Goal: Task Accomplishment & Management: Complete application form

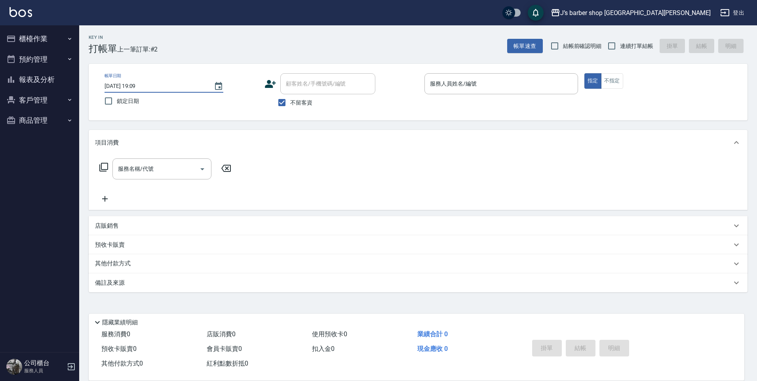
click at [140, 84] on input "[DATE] 19:09" at bounding box center [155, 86] width 101 height 13
type input "[DATE] 01:09"
click at [535, 76] on div "服務人員姓名/編號" at bounding box center [501, 83] width 154 height 21
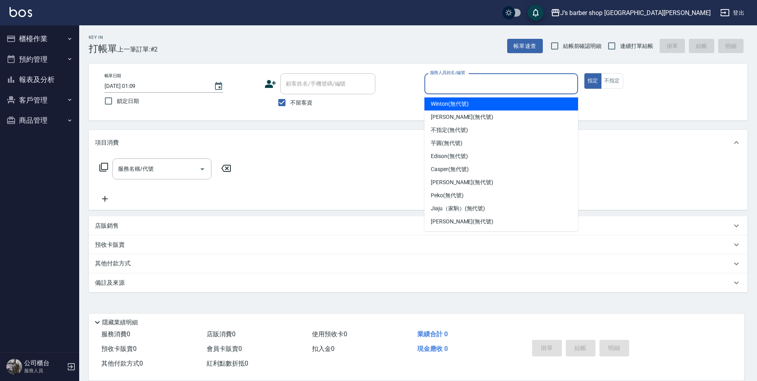
click at [498, 106] on div "Winton (無代號)" at bounding box center [501, 103] width 154 height 13
type input "Winton(無代號)"
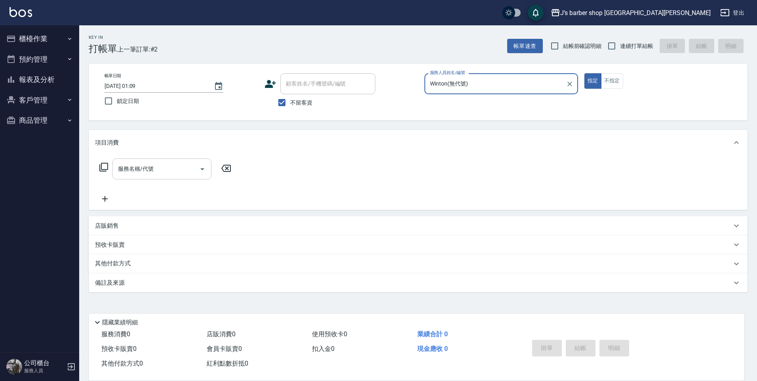
click at [149, 176] on div "服務名稱/代號" at bounding box center [161, 168] width 99 height 21
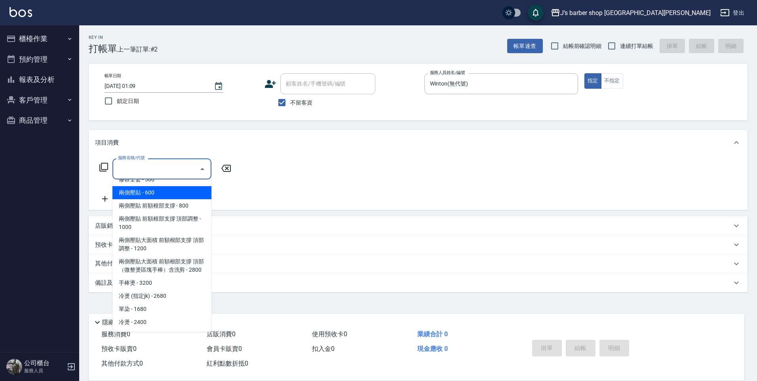
scroll to position [83, 0]
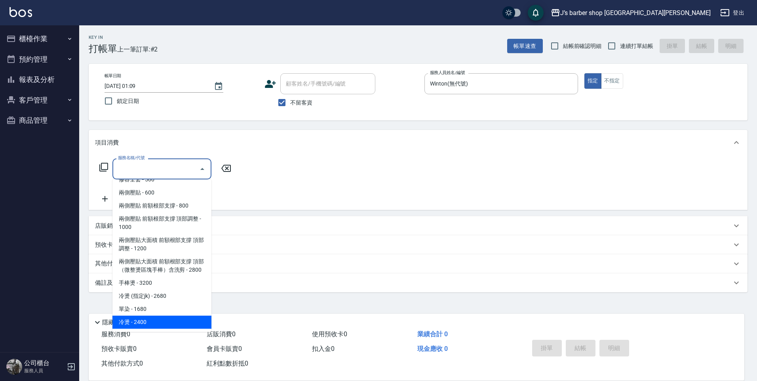
click at [154, 323] on span "冷燙 - 2400" at bounding box center [161, 322] width 99 height 13
type input "冷燙(LP)"
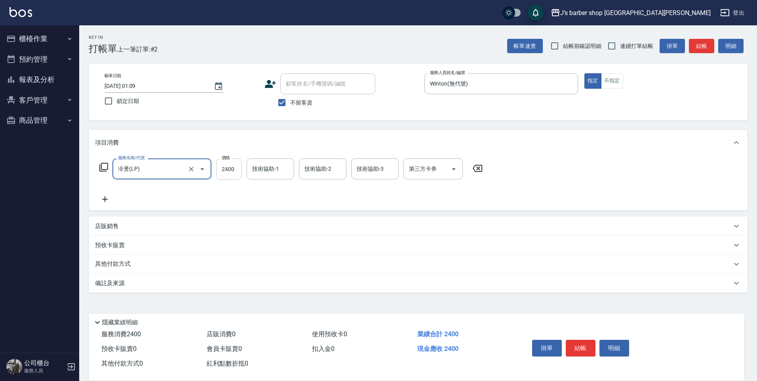
click at [241, 166] on input "2400" at bounding box center [229, 168] width 26 height 21
type input "2000"
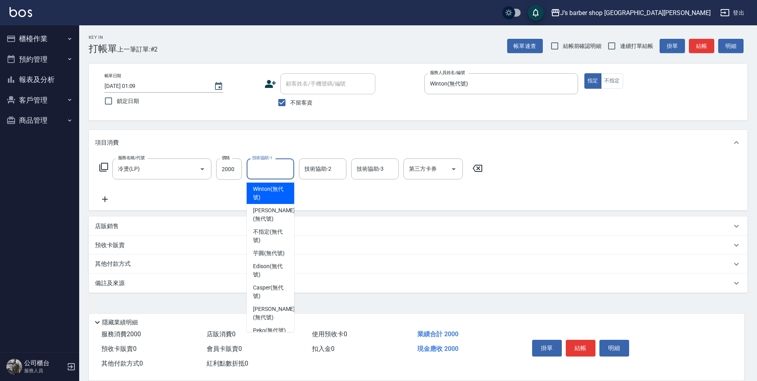
click at [265, 175] on input "技術協助-1" at bounding box center [270, 169] width 40 height 14
click at [272, 201] on span "Winton (無代號)" at bounding box center [270, 193] width 35 height 17
type input "Winton(無代號)"
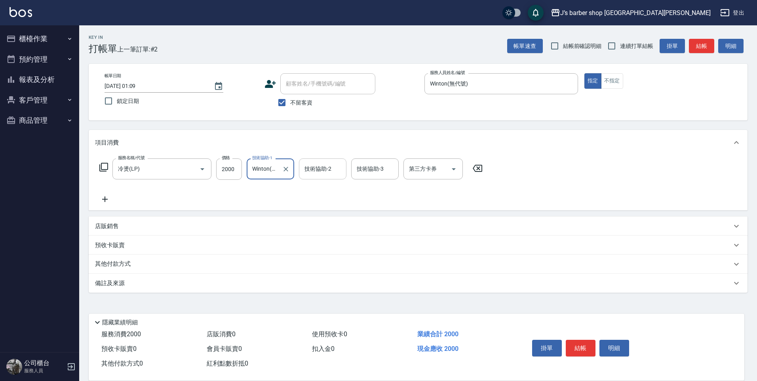
click at [322, 175] on input "技術協助-2" at bounding box center [322, 169] width 40 height 14
click at [367, 192] on div "服務名稱/代號 冷燙(LP) 服務名稱/代號 價格 2000 價格 技術協助-1 Winton(無代號) 技術協助-1 技術協助-2 技術協助-2 技術協助-…" at bounding box center [291, 181] width 392 height 46
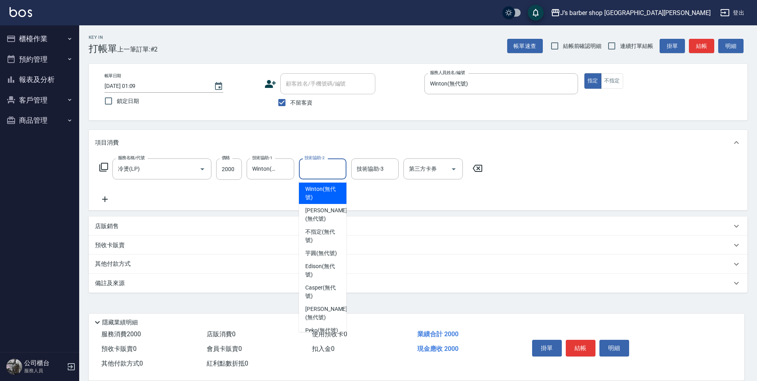
click at [311, 171] on input "技術協助-2" at bounding box center [322, 169] width 40 height 14
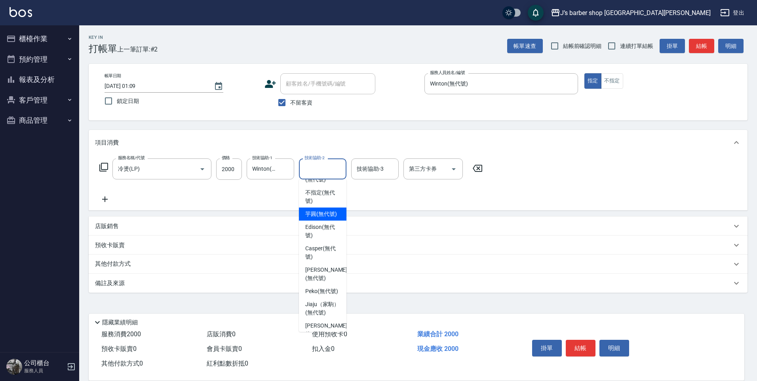
scroll to position [40, 0]
click at [326, 295] on span "Peko (無代號)" at bounding box center [321, 291] width 33 height 8
type input "Peko(無代號)"
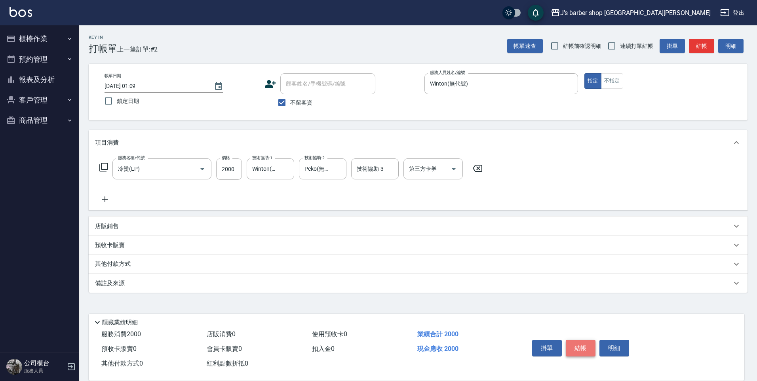
click at [581, 346] on button "結帳" at bounding box center [581, 348] width 30 height 17
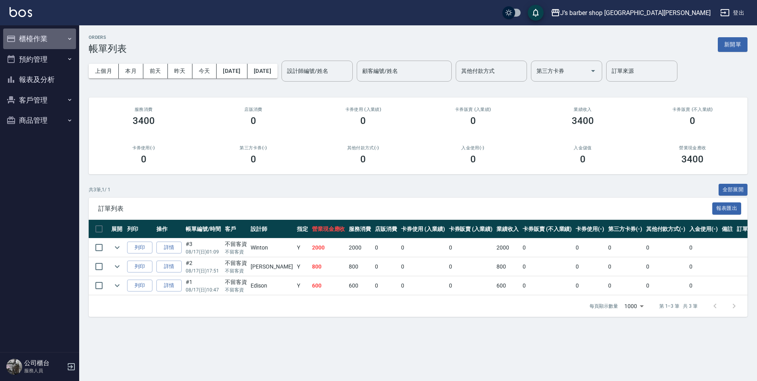
click at [59, 40] on button "櫃檯作業" at bounding box center [39, 39] width 73 height 21
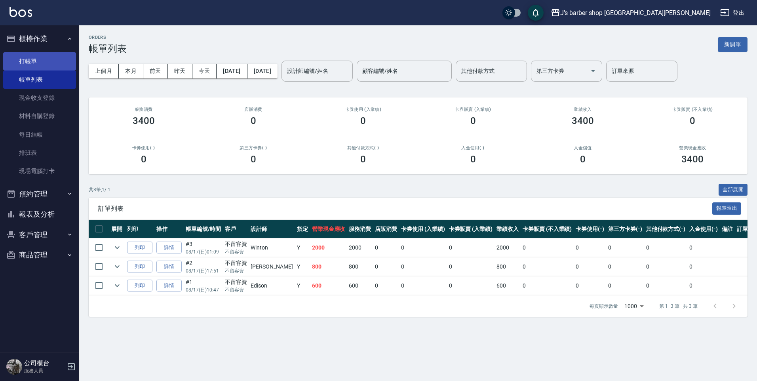
click at [44, 65] on link "打帳單" at bounding box center [39, 61] width 73 height 18
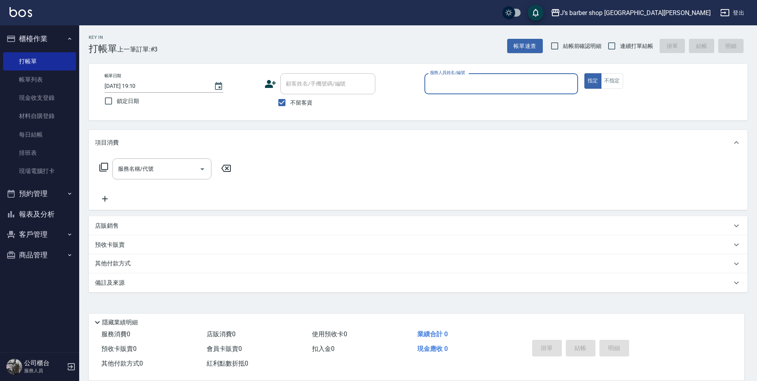
click at [139, 85] on input "[DATE] 19:10" at bounding box center [155, 86] width 101 height 13
type input "[DATE] 02:10"
click at [494, 81] on input "服務人員姓名/編號" at bounding box center [501, 84] width 146 height 14
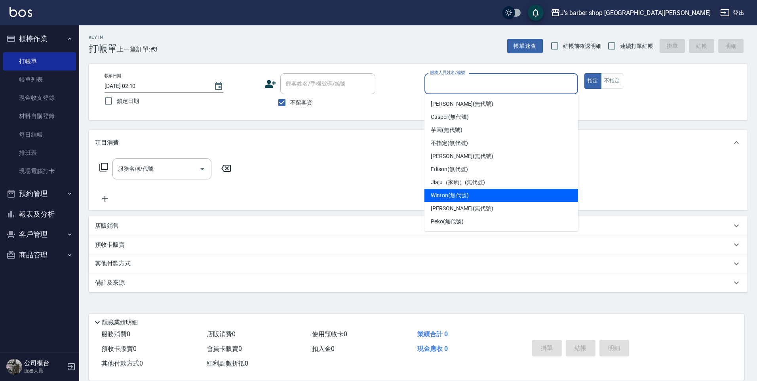
click at [445, 190] on div "Winton (無代號)" at bounding box center [501, 195] width 154 height 13
type input "Winton(無代號)"
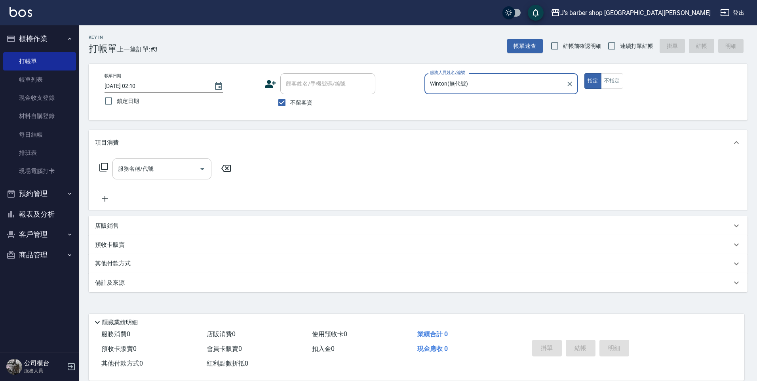
click at [165, 169] on input "服務名稱/代號" at bounding box center [156, 169] width 80 height 14
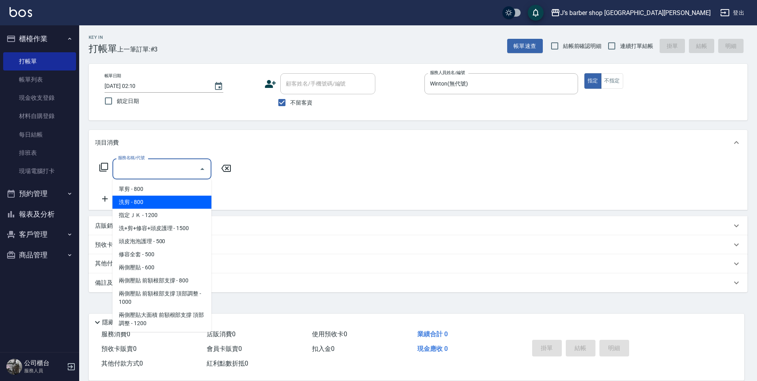
click at [179, 203] on span "洗剪 - 800" at bounding box center [161, 202] width 99 height 13
type input "洗剪(101)"
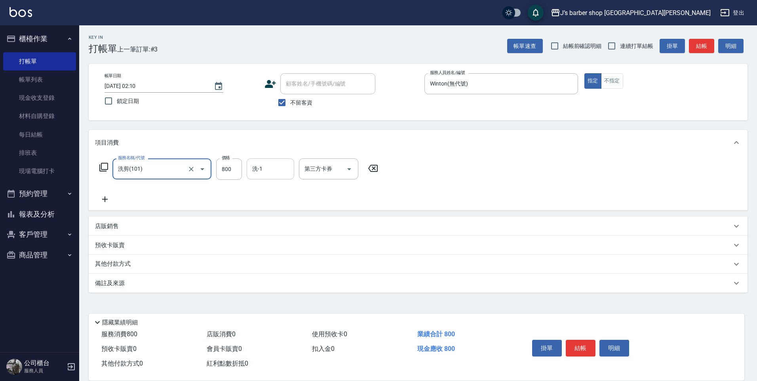
click at [262, 162] on input "洗-1" at bounding box center [270, 169] width 40 height 14
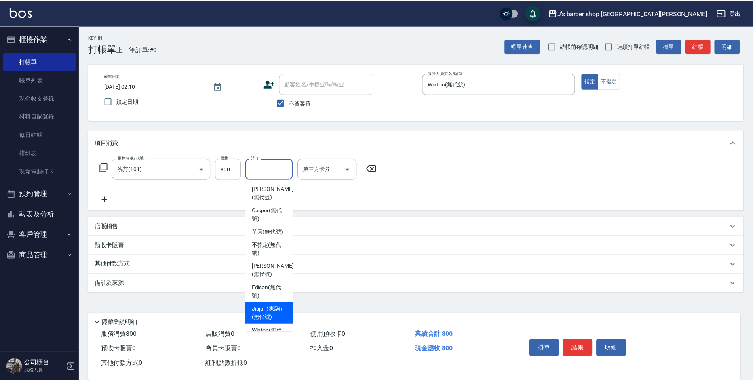
scroll to position [68, 0]
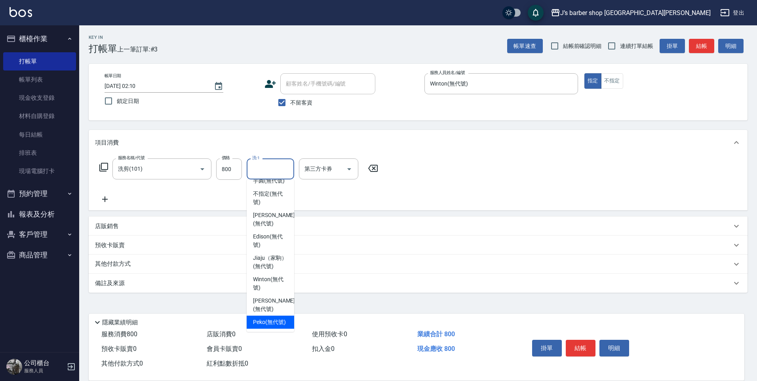
click at [270, 318] on span "Peko (無代號)" at bounding box center [269, 322] width 33 height 8
type input "Peko(無代號)"
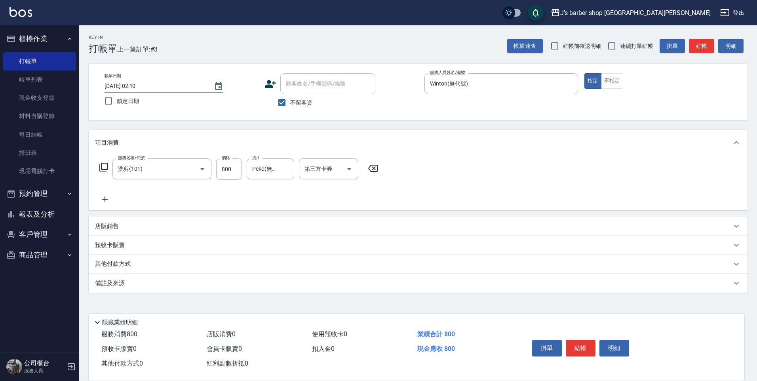
click at [110, 198] on icon at bounding box center [105, 199] width 20 height 10
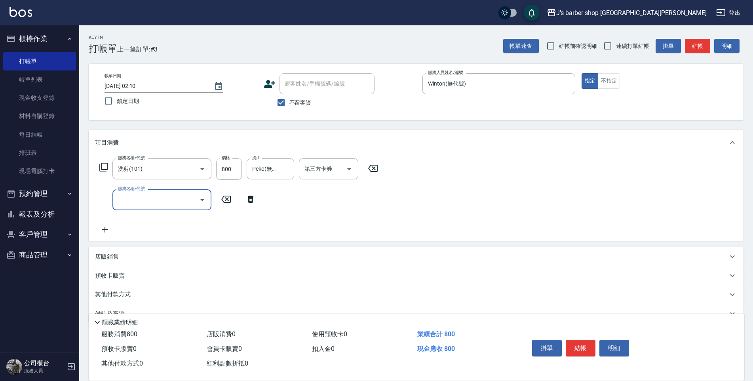
click at [149, 203] on input "服務名稱/代號" at bounding box center [156, 200] width 80 height 14
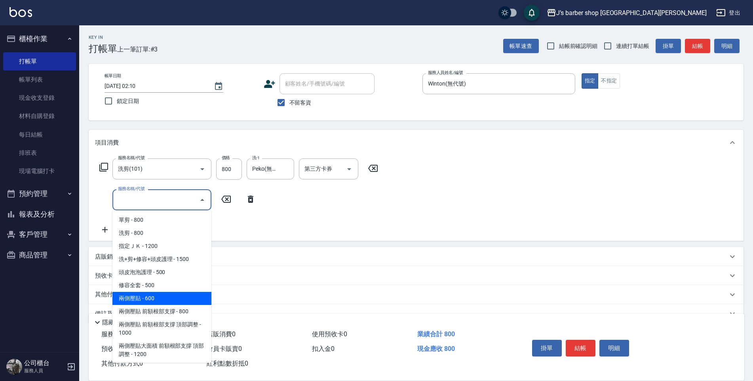
click at [169, 293] on span "兩側壓貼 - 600" at bounding box center [161, 298] width 99 height 13
type input "兩側壓貼(Gp)"
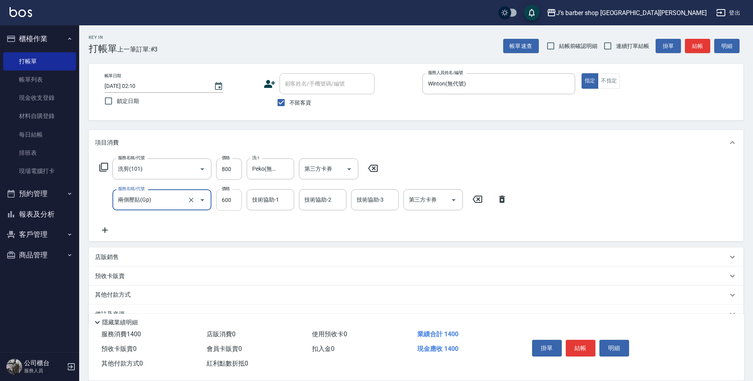
click at [232, 204] on input "600" at bounding box center [229, 199] width 26 height 21
click at [413, 129] on div "Key In 打帳單 上一筆訂單:#3 帳單速查 結帳前確認明細 連續打單結帳 掛單 結帳 明細 帳單日期 [DATE] 02:10 鎖定日期 顧客姓名/手機…" at bounding box center [416, 212] width 674 height 374
click at [224, 203] on input "700" at bounding box center [229, 199] width 26 height 21
type input "900"
click at [268, 206] on input "技術協助-1" at bounding box center [270, 200] width 40 height 14
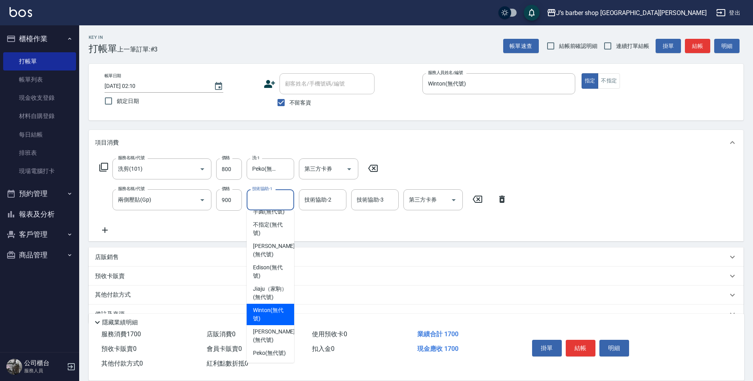
click at [270, 306] on span "Winton (無代號)" at bounding box center [270, 314] width 35 height 17
type input "Winton(無代號)"
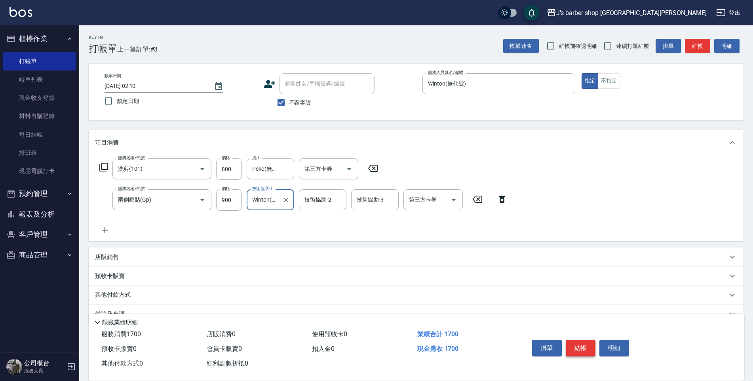
click at [588, 344] on button "結帳" at bounding box center [581, 348] width 30 height 17
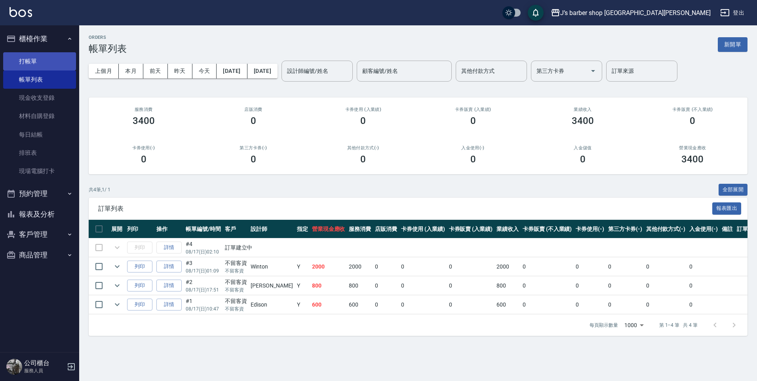
click at [38, 57] on link "打帳單" at bounding box center [39, 61] width 73 height 18
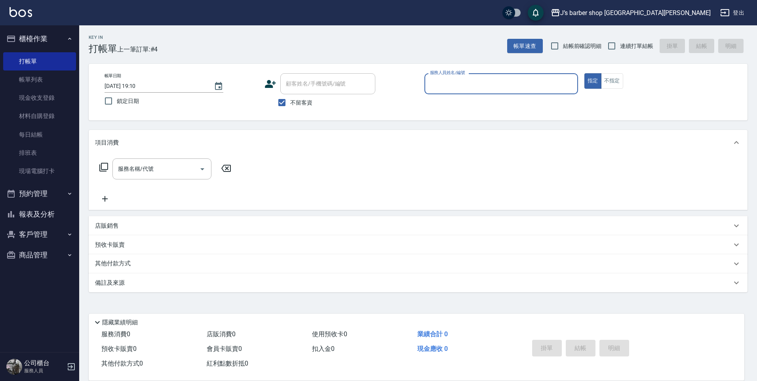
click at [141, 86] on input "[DATE] 19:10" at bounding box center [155, 86] width 101 height 13
type input "[DATE] 03:10"
click at [462, 78] on input "服務人員姓名/編號" at bounding box center [501, 84] width 146 height 14
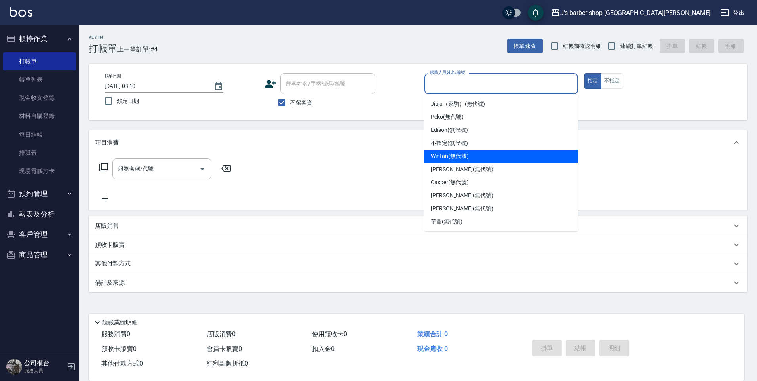
click at [449, 159] on span "Winton (無代號)" at bounding box center [450, 156] width 38 height 8
type input "Winton(無代號)"
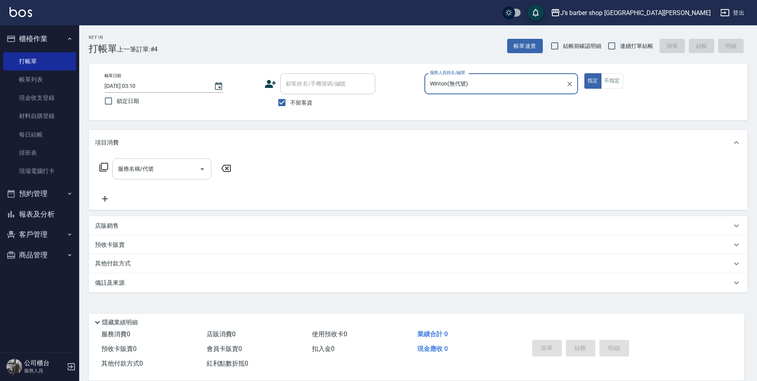
click at [157, 162] on input "服務名稱/代號" at bounding box center [156, 169] width 80 height 14
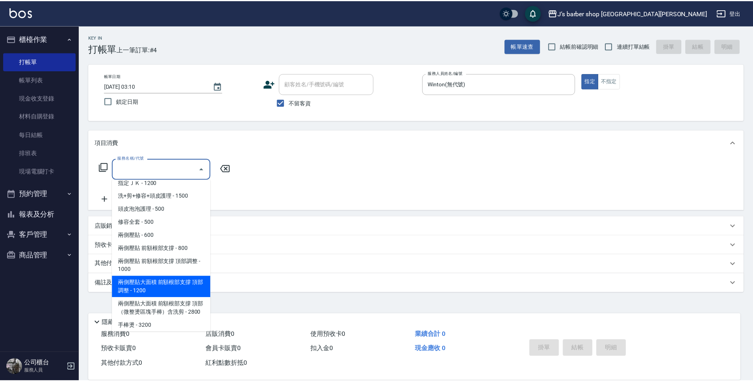
scroll to position [83, 0]
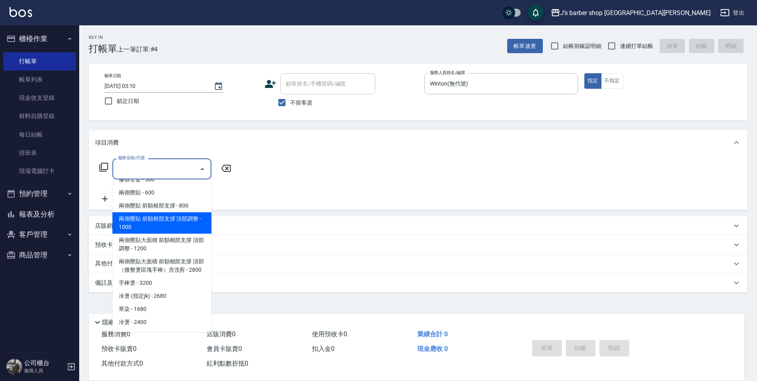
click at [184, 220] on span "兩側壓貼 前額根部支撐 頂部調整 - 1000" at bounding box center [161, 222] width 99 height 21
type input "兩側壓貼 前額根部支撐 頂部調整(Gp2)"
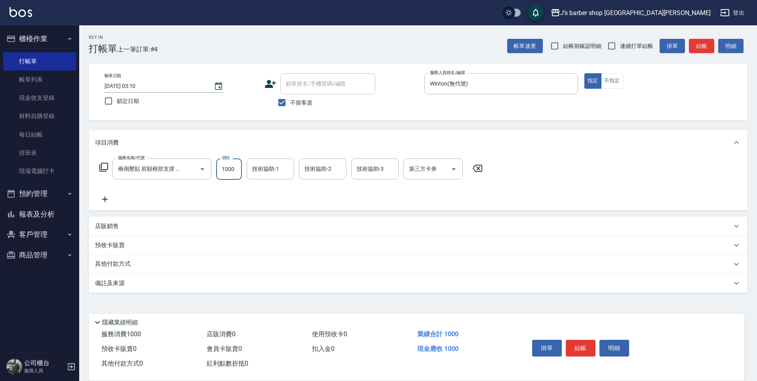
click at [233, 161] on input "1000" at bounding box center [229, 168] width 26 height 21
type input "2000"
click at [271, 167] on input "技術協助-1" at bounding box center [270, 169] width 40 height 14
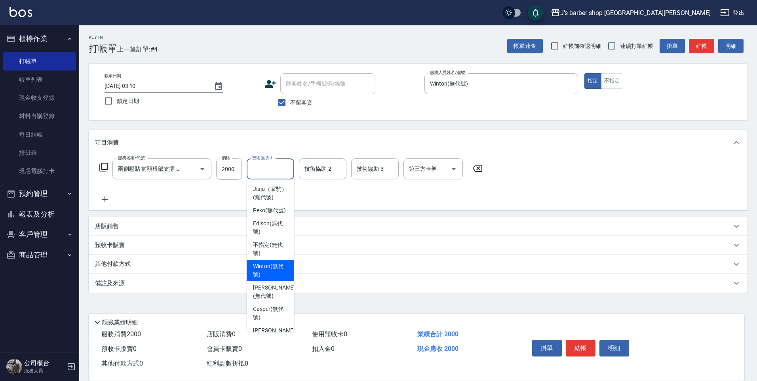
click at [276, 279] on span "Winton (無代號)" at bounding box center [270, 270] width 35 height 17
type input "Winton(無代號)"
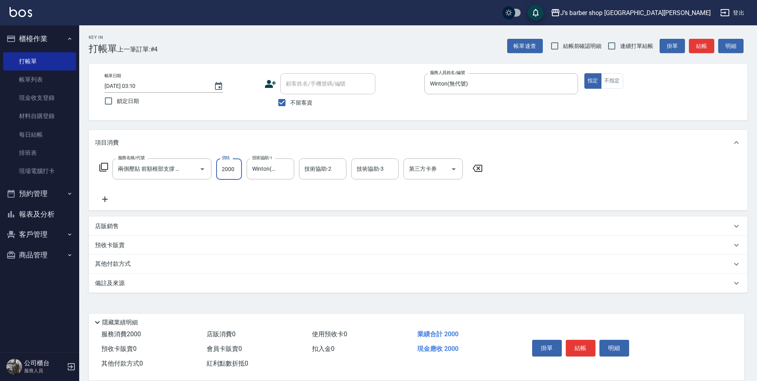
click at [231, 173] on input "2000" at bounding box center [229, 168] width 26 height 21
type input "1700"
click at [587, 346] on button "結帳" at bounding box center [581, 348] width 30 height 17
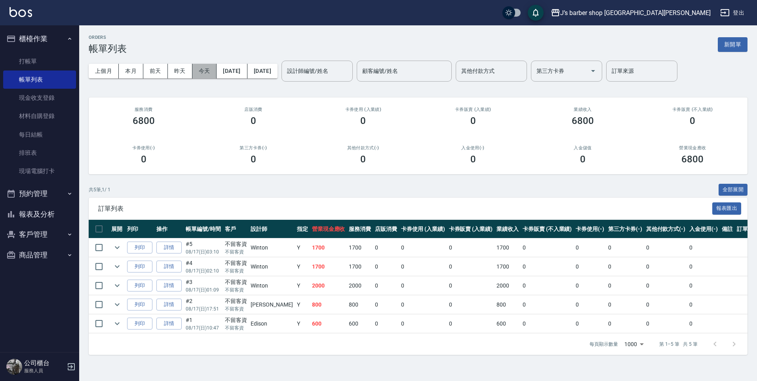
click at [207, 73] on button "今天" at bounding box center [204, 71] width 25 height 15
click at [327, 66] on div "設計師編號/姓名 設計師編號/姓名" at bounding box center [316, 71] width 71 height 21
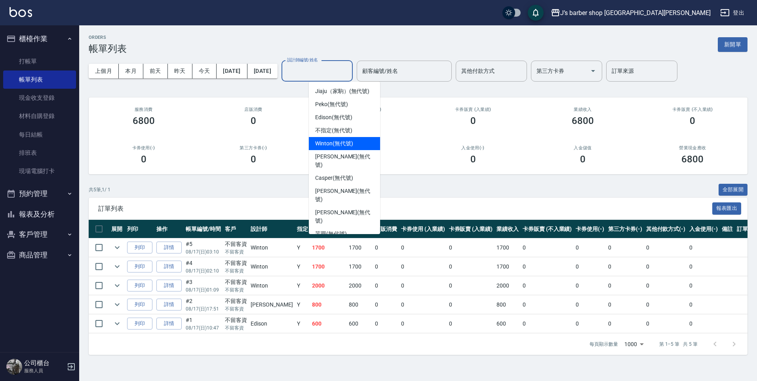
click at [331, 142] on span "Winton (無代號)" at bounding box center [334, 143] width 38 height 8
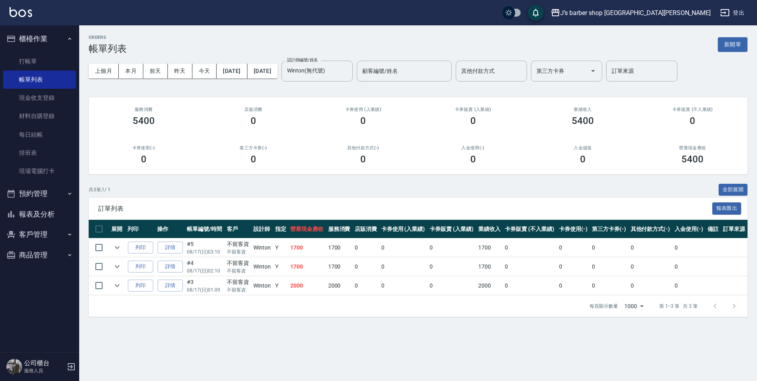
click at [305, 81] on div "上個月 本月 [DATE] [DATE] [DATE] [DATE] [DATE] 設計師編號/姓名 [PERSON_NAME](無代號) 設計師編號/姓名 …" at bounding box center [418, 71] width 659 height 34
click at [152, 57] on div "上個月 本月 [DATE] [DATE] [DATE] [DATE] [DATE] 設計師編號/姓名 [PERSON_NAME](無代號) 設計師編號/姓名 …" at bounding box center [418, 71] width 659 height 34
click at [139, 70] on button "本月" at bounding box center [131, 71] width 25 height 15
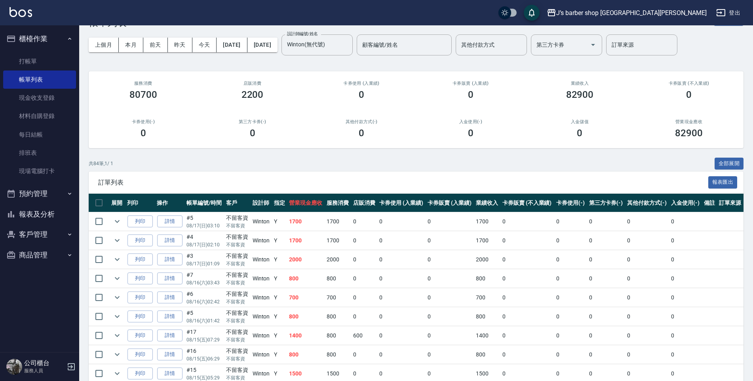
scroll to position [40, 0]
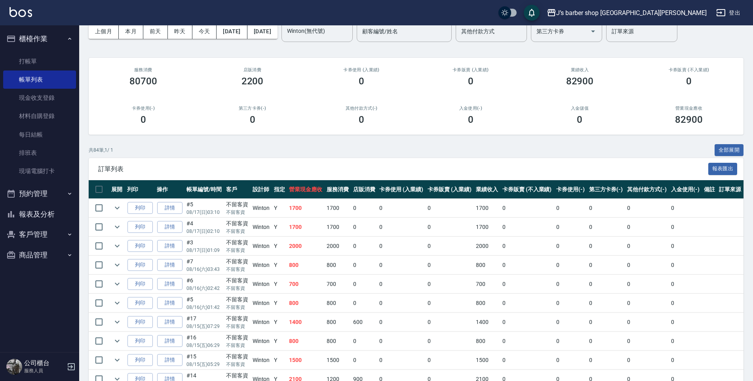
click at [346, 148] on div "共 84 筆, 1 / 1 全部展開" at bounding box center [416, 150] width 655 height 12
click at [224, 175] on div "訂單列表 報表匯出" at bounding box center [416, 169] width 655 height 22
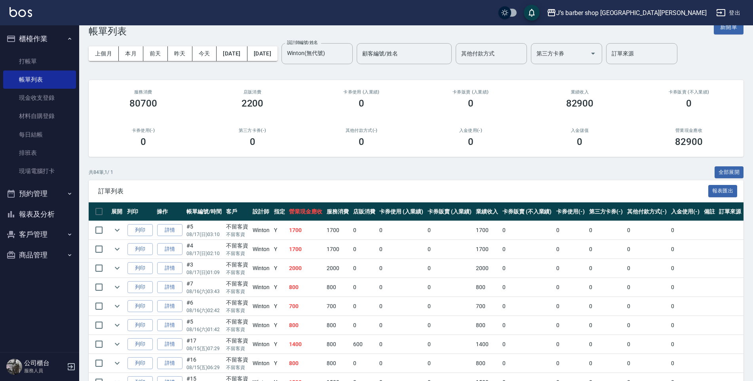
scroll to position [0, 0]
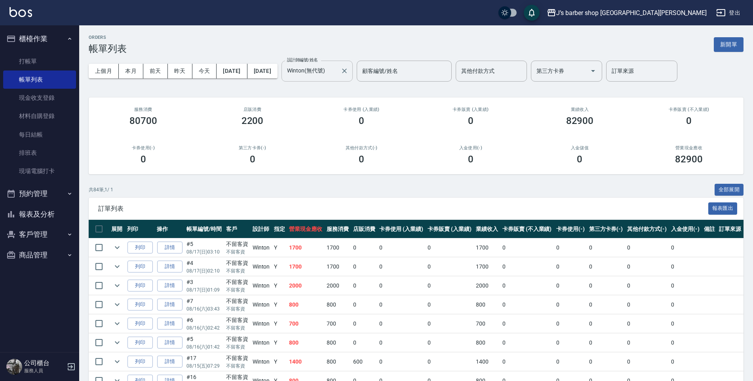
click at [343, 79] on div "[PERSON_NAME](無代號) 設計師編號/姓名" at bounding box center [316, 71] width 71 height 21
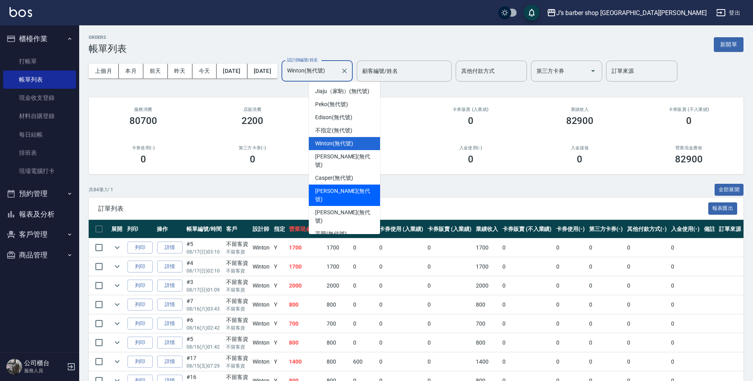
click at [341, 187] on span "[PERSON_NAME] (無代號)" at bounding box center [344, 195] width 59 height 17
type input "[PERSON_NAME](無代號)"
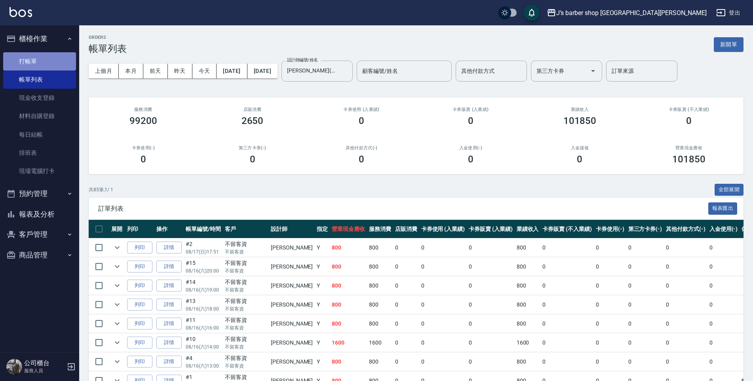
click at [38, 55] on link "打帳單" at bounding box center [39, 61] width 73 height 18
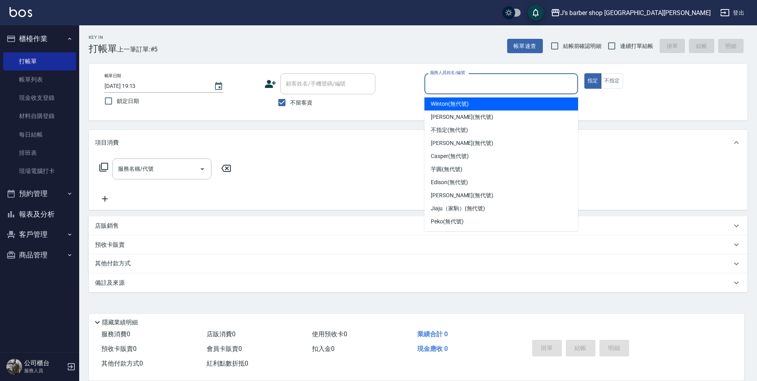
click at [489, 82] on input "服務人員姓名/編號" at bounding box center [501, 84] width 146 height 14
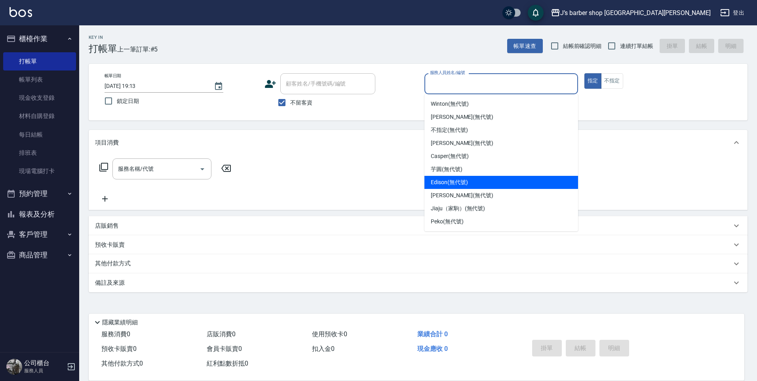
click at [457, 186] on div "Edison (無代號)" at bounding box center [501, 182] width 154 height 13
type input "Edison(無代號)"
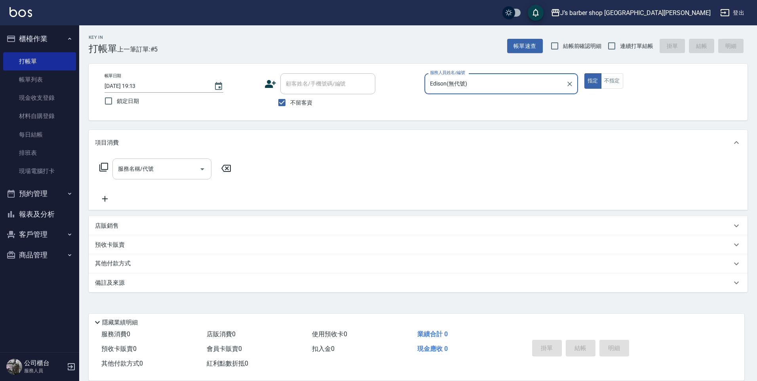
click at [149, 169] on input "服務名稱/代號" at bounding box center [156, 169] width 80 height 14
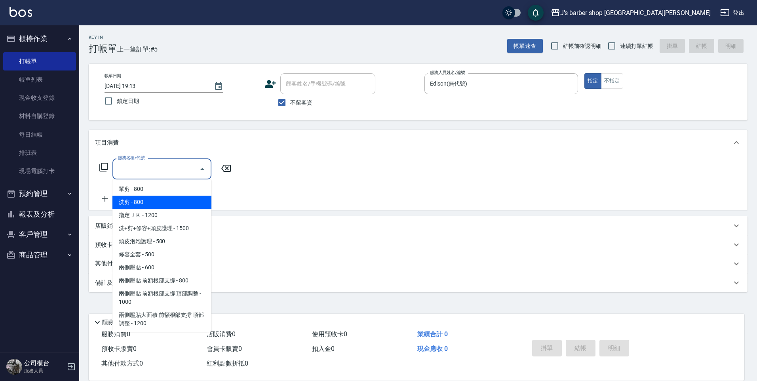
drag, startPoint x: 135, startPoint y: 205, endPoint x: 151, endPoint y: 198, distance: 17.0
click at [135, 205] on span "洗剪 - 800" at bounding box center [161, 202] width 99 height 13
type input "洗剪(101)"
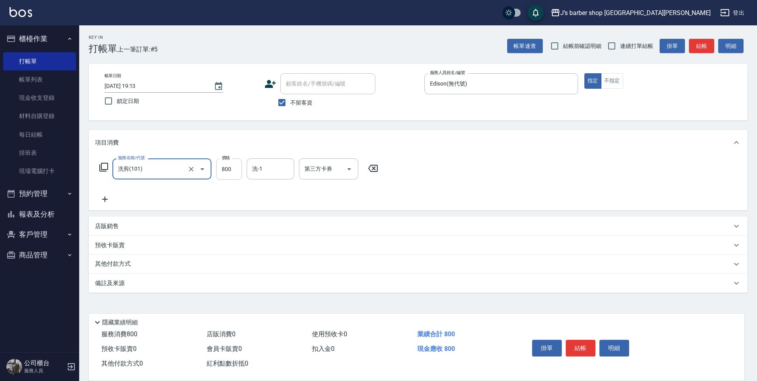
click at [223, 173] on input "800" at bounding box center [229, 168] width 26 height 21
type input "600"
click at [585, 340] on button "結帳" at bounding box center [581, 348] width 30 height 17
